Goal: Contribute content

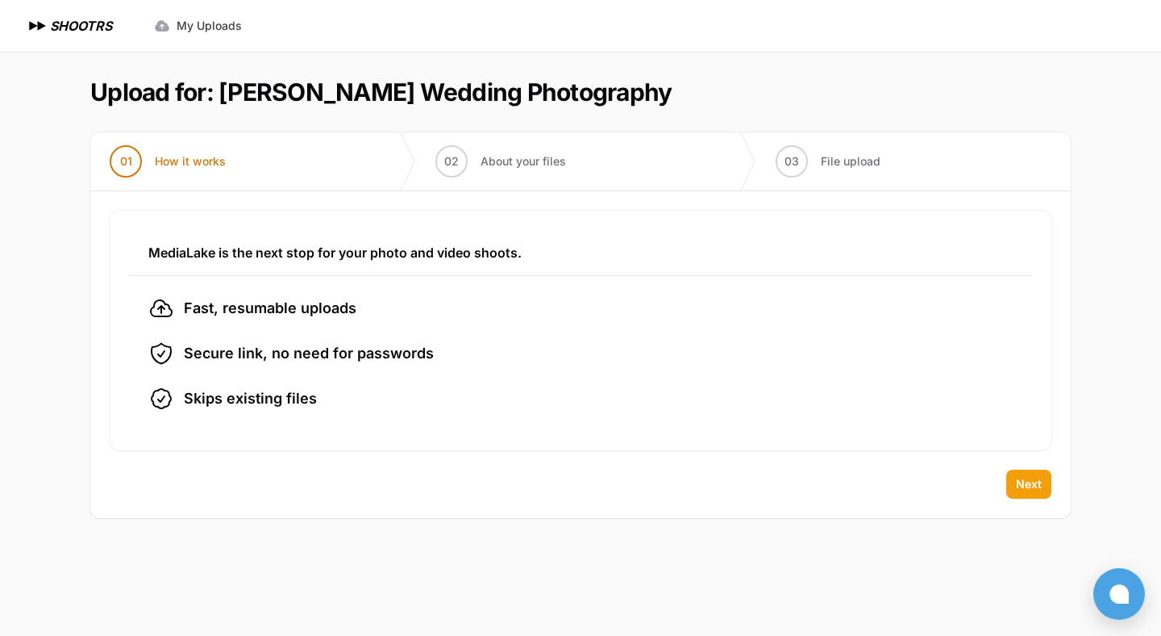
click at [1030, 485] on span "Next" at bounding box center [1029, 484] width 26 height 16
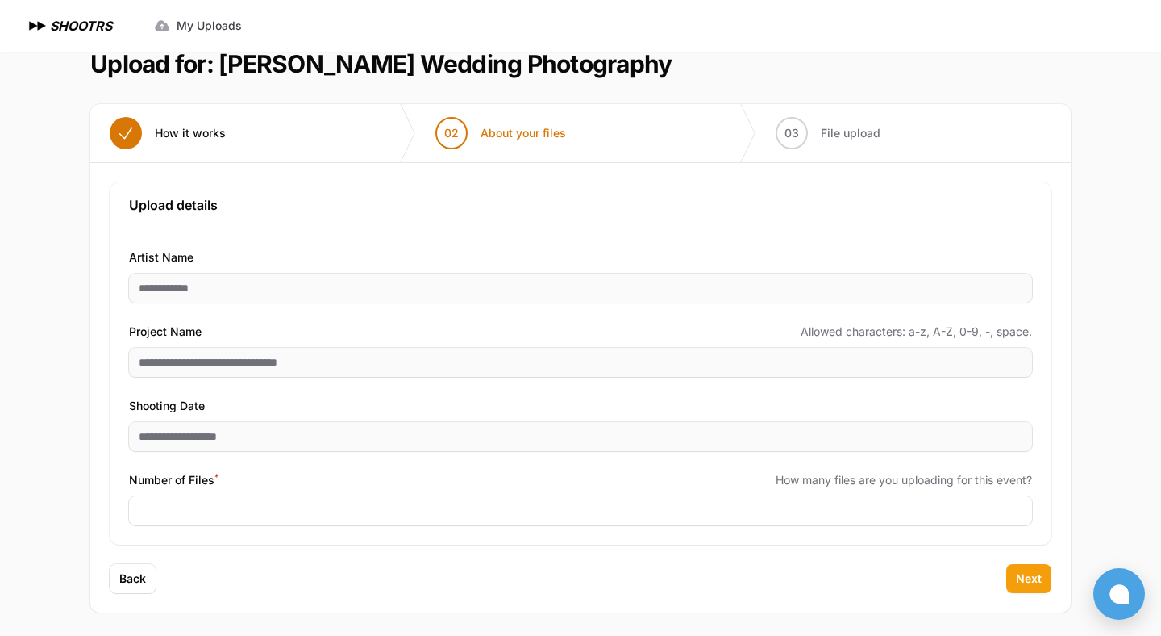
scroll to position [31, 0]
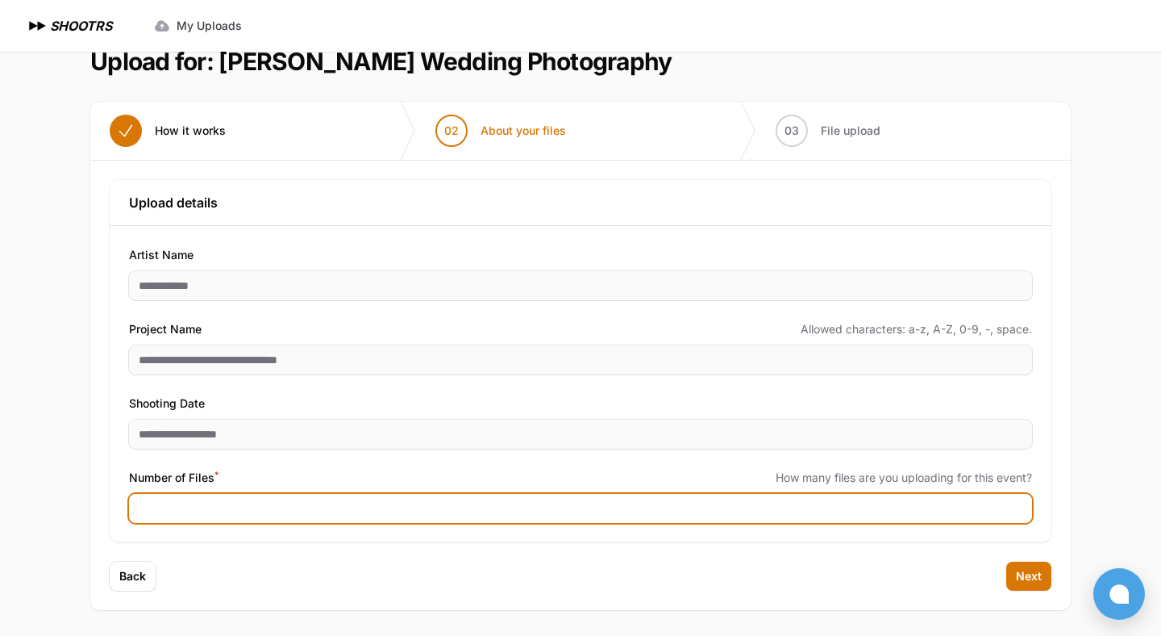
click at [315, 516] on input "Number of Files *" at bounding box center [580, 508] width 903 height 29
type input "****"
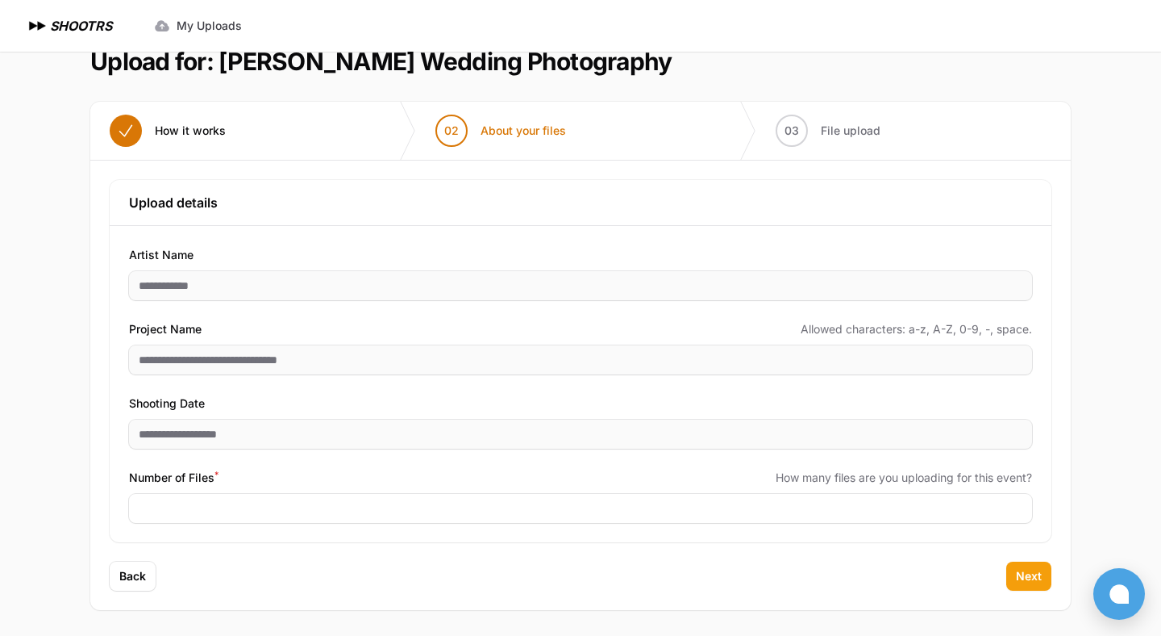
click at [1029, 573] on span "Next" at bounding box center [1029, 576] width 26 height 16
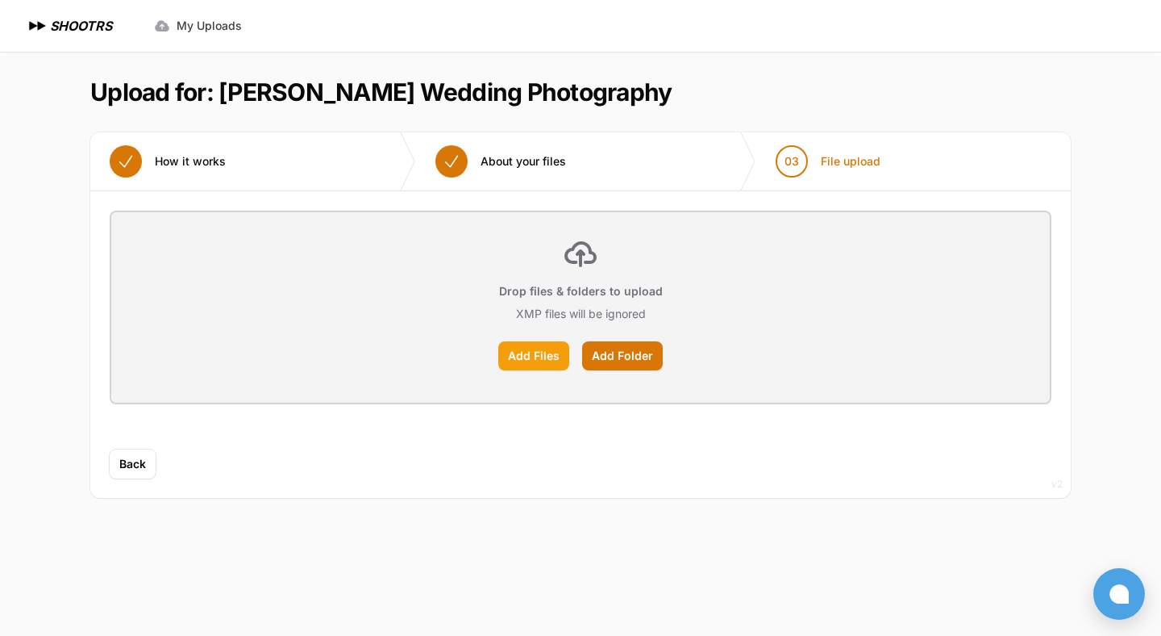
click at [538, 349] on label "Add Files" at bounding box center [533, 355] width 71 height 29
click at [0, 0] on input "Add Files" at bounding box center [0, 0] width 0 height 0
